Goal: Task Accomplishment & Management: Complete application form

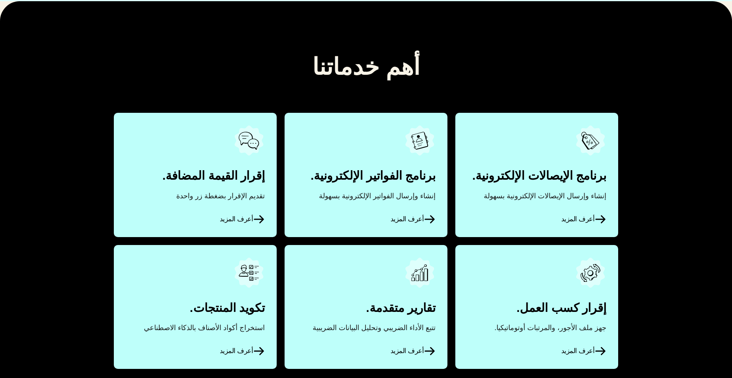
scroll to position [323, 0]
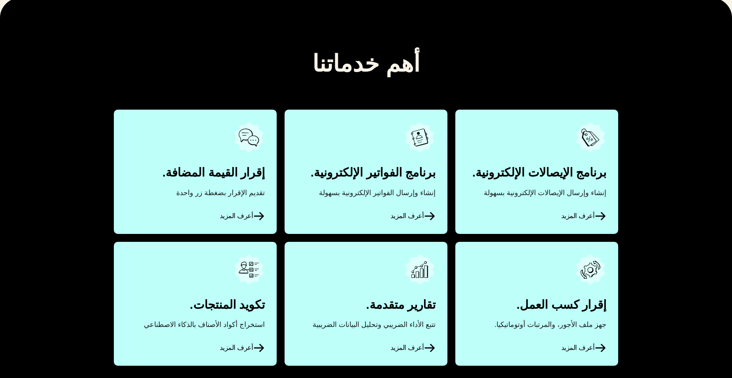
click at [534, 155] on link "أعرف المزيد" at bounding box center [536, 171] width 163 height 124
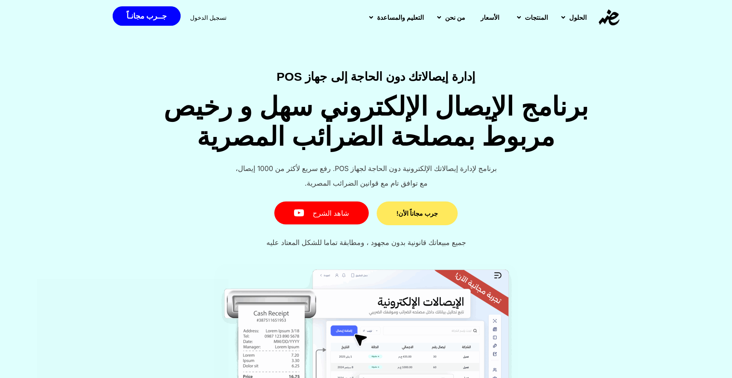
click at [414, 213] on span "جرب مجاناً الأن!" at bounding box center [417, 213] width 42 height 6
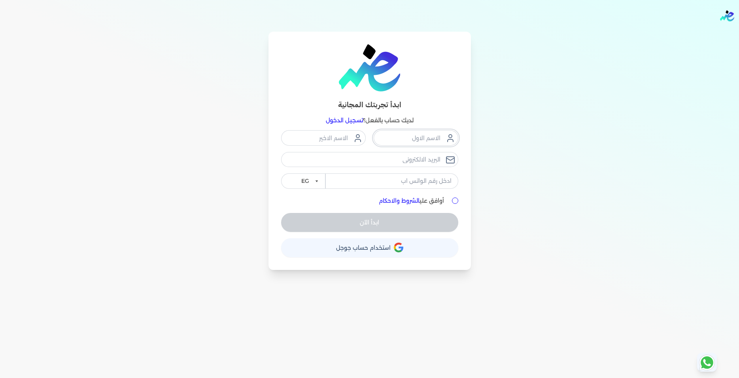
click at [421, 135] on input "text" at bounding box center [416, 137] width 85 height 15
type input "amr"
click at [327, 140] on input "text" at bounding box center [323, 137] width 85 height 15
type input "aly"
click at [419, 163] on input "email" at bounding box center [369, 159] width 177 height 15
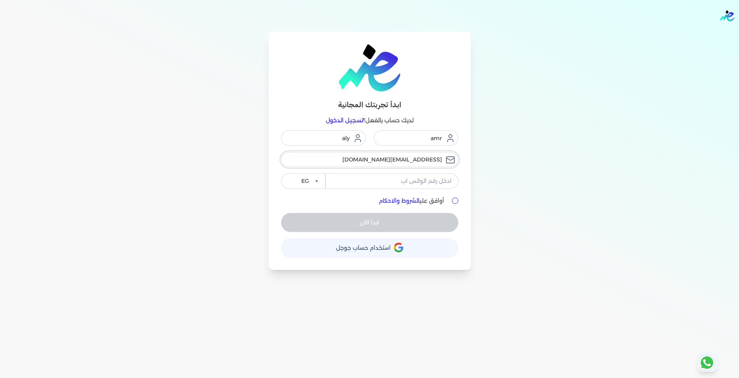
type input "[EMAIL_ADDRESS][DOMAIN_NAME]"
click at [417, 179] on input "tel" at bounding box center [391, 180] width 133 height 15
click at [281, 173] on select "EG KSA" at bounding box center [303, 180] width 44 height 15
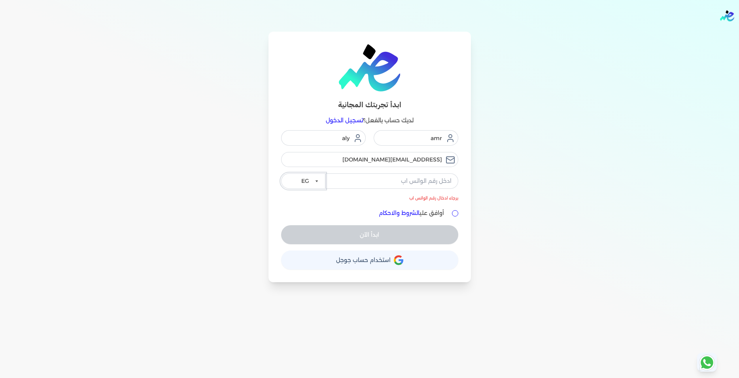
click at [316, 180] on select "EG KSA" at bounding box center [303, 180] width 44 height 15
click at [376, 181] on input "tel" at bounding box center [391, 180] width 133 height 15
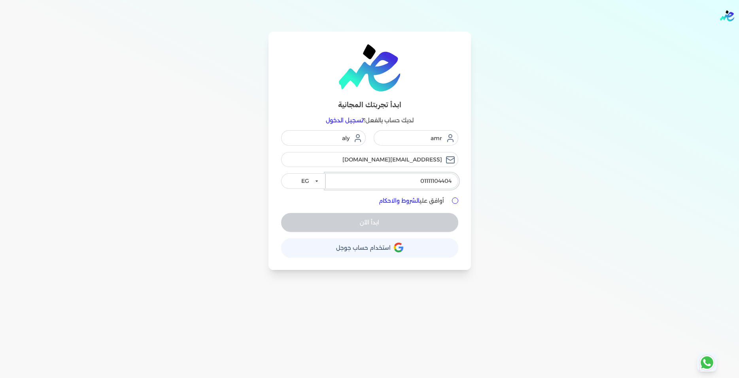
type input "01111104404"
click at [404, 202] on link "الشروط والاحكام" at bounding box center [399, 200] width 41 height 7
